Goal: Navigation & Orientation: Understand site structure

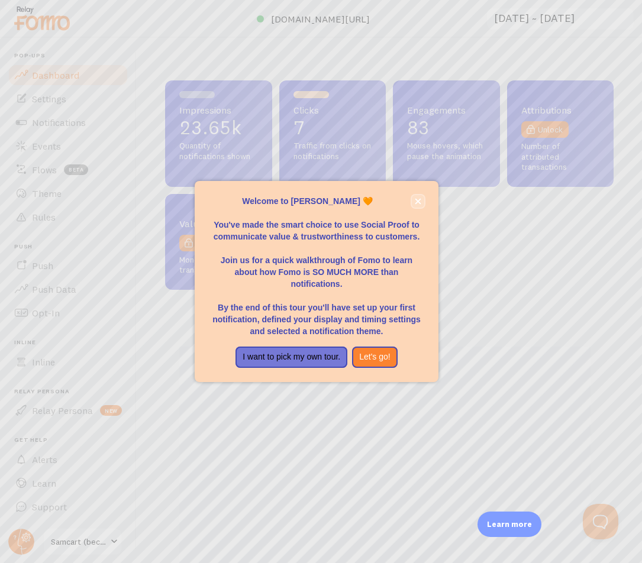
click at [418, 202] on icon "close," at bounding box center [418, 202] width 6 height 6
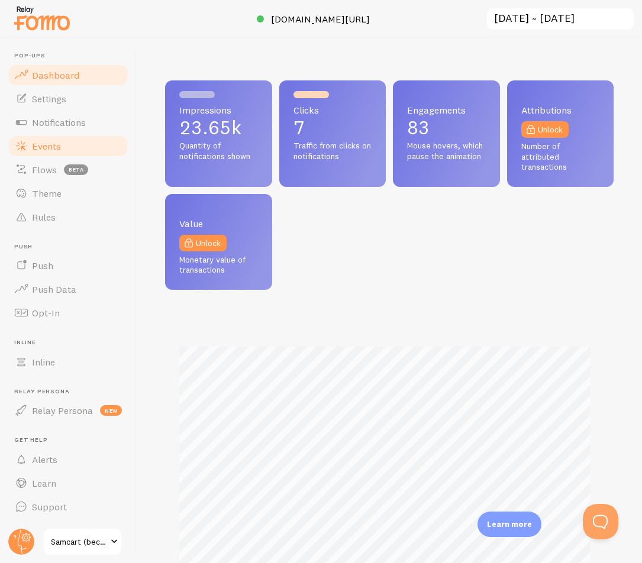
click at [64, 147] on link "Events" at bounding box center [68, 146] width 122 height 24
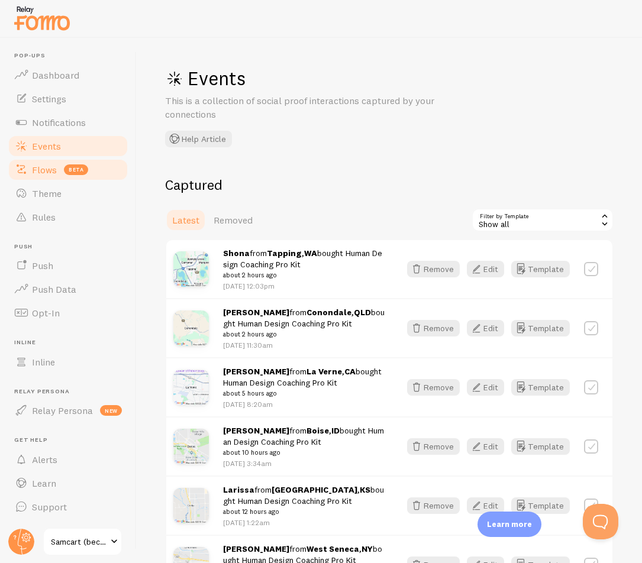
click at [49, 172] on span "Flows" at bounding box center [44, 170] width 25 height 12
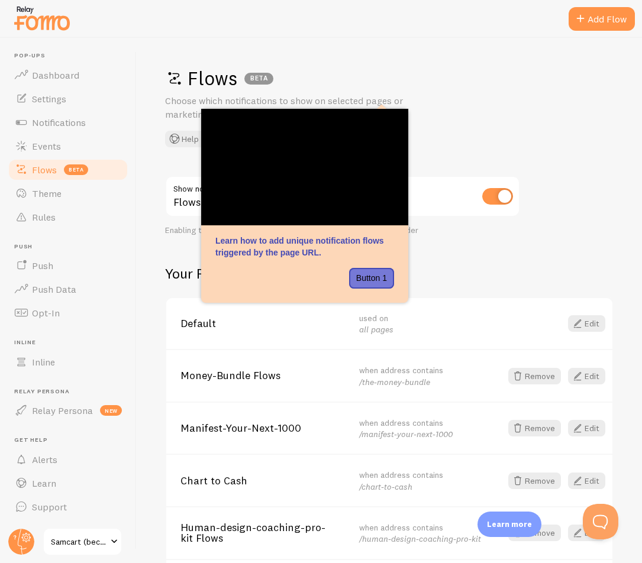
click at [576, 266] on h2 "Your Flows" at bounding box center [389, 273] width 448 height 18
click at [518, 287] on div "Your Flows Default used on all pages Edit Money-Bundle Flows when address conta…" at bounding box center [389, 548] width 448 height 569
click at [516, 285] on div "Your Flows Default used on all pages Edit Money-Bundle Flows when address conta…" at bounding box center [389, 548] width 448 height 569
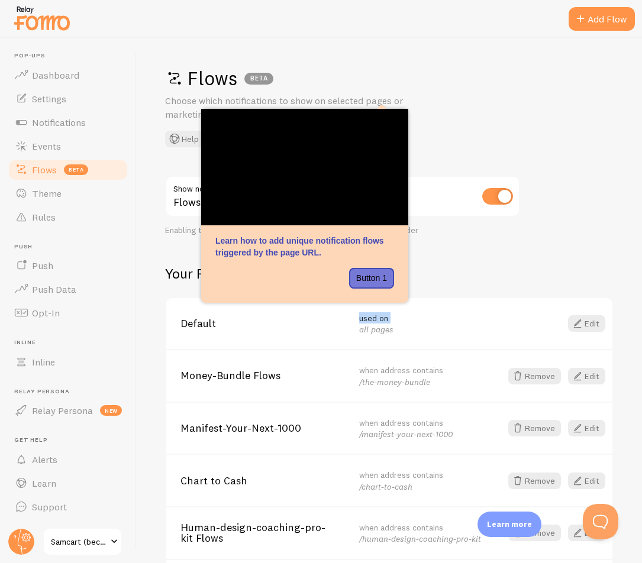
click at [516, 285] on div "Your Flows Default used on all pages Edit Money-Bundle Flows when address conta…" at bounding box center [389, 548] width 448 height 569
click at [384, 276] on button "Button 1" at bounding box center [371, 278] width 45 height 21
click at [509, 276] on h2 "Your Flows" at bounding box center [389, 273] width 448 height 18
click at [535, 234] on div "Flows BETA Choose which notifications to show on selected pages or marketing ca…" at bounding box center [389, 300] width 505 height 525
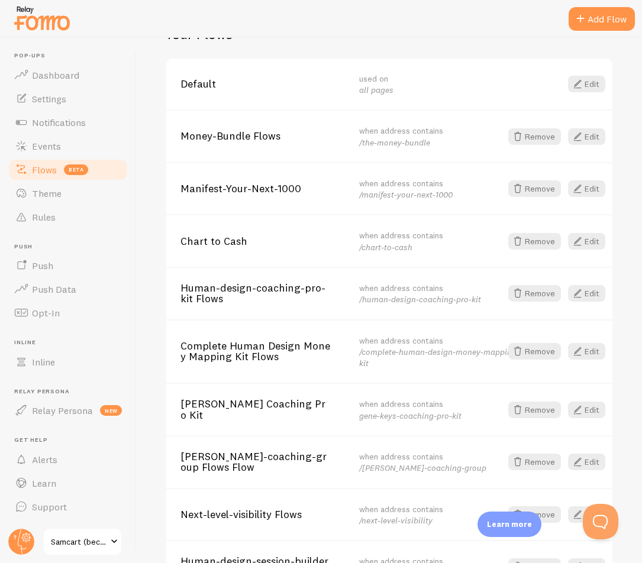
scroll to position [209, 0]
